Goal: Use online tool/utility: Utilize a website feature to perform a specific function

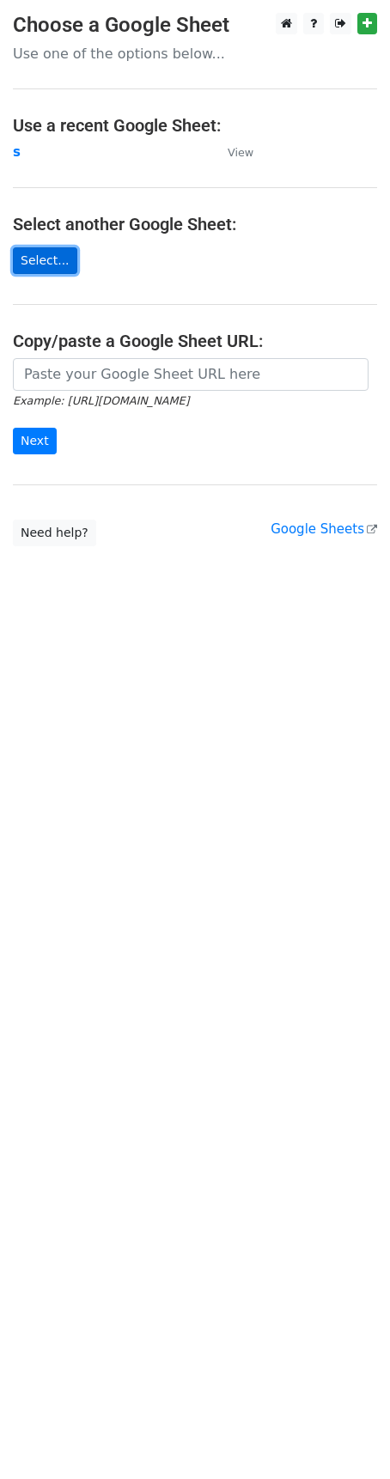
click at [48, 269] on link "Select..." at bounding box center [45, 260] width 64 height 27
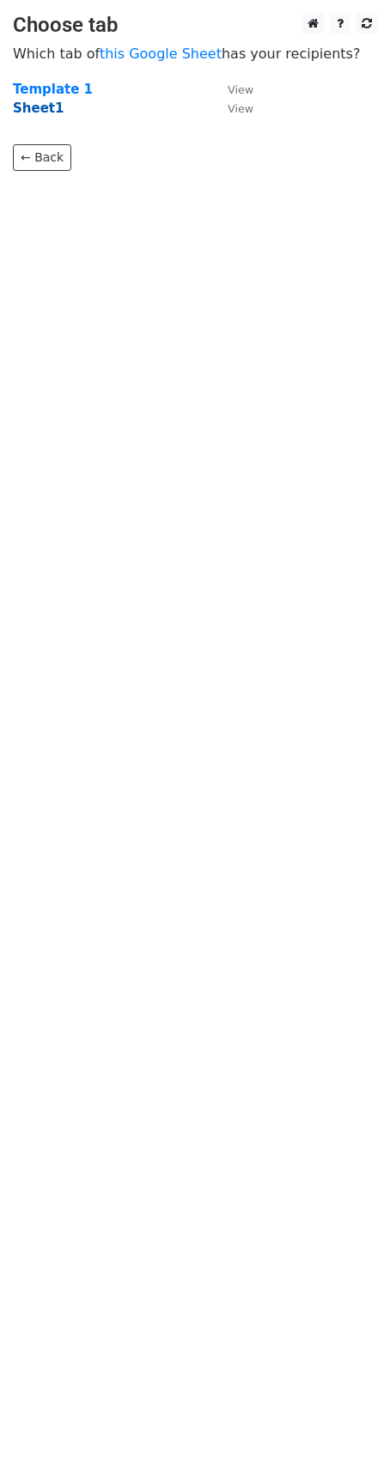
click at [43, 109] on strong "Sheet1" at bounding box center [38, 108] width 51 height 15
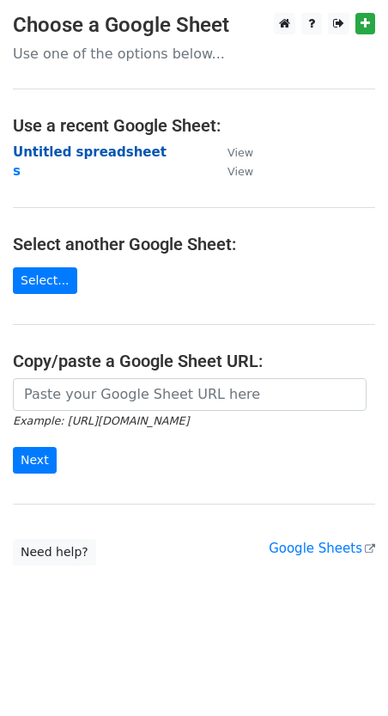
click at [107, 157] on strong "Untitled spreadsheet" at bounding box center [90, 151] width 154 height 15
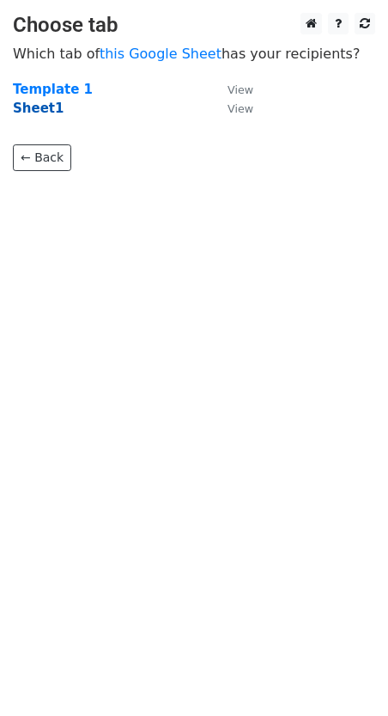
click at [40, 108] on strong "Sheet1" at bounding box center [38, 108] width 51 height 15
